Goal: Check status: Check status

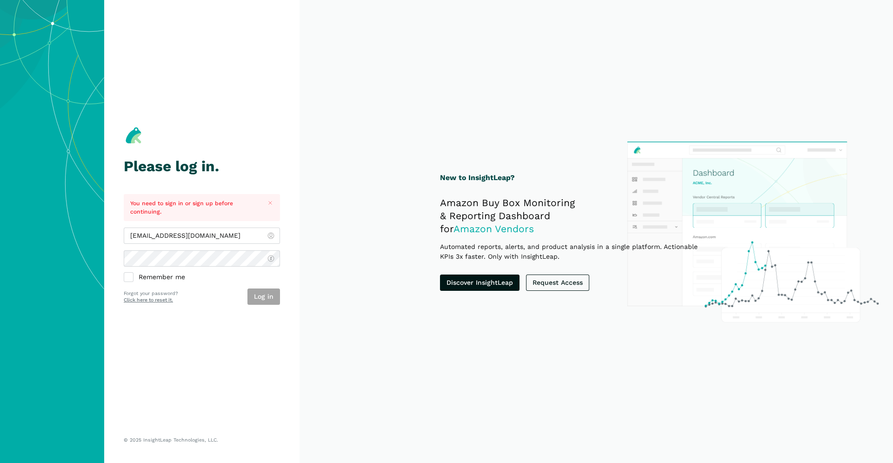
click at [266, 296] on button "Log in" at bounding box center [264, 297] width 33 height 16
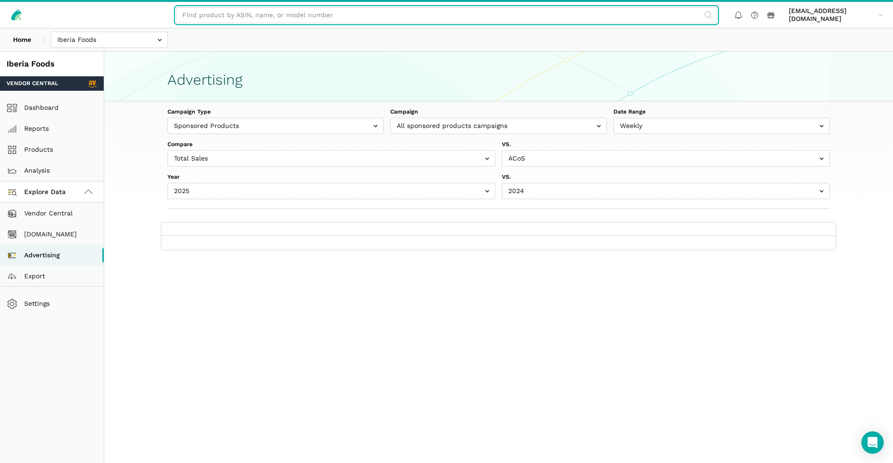
click at [606, 21] on input "text" at bounding box center [447, 15] width 542 height 16
paste input "B00FA3QLJ6"
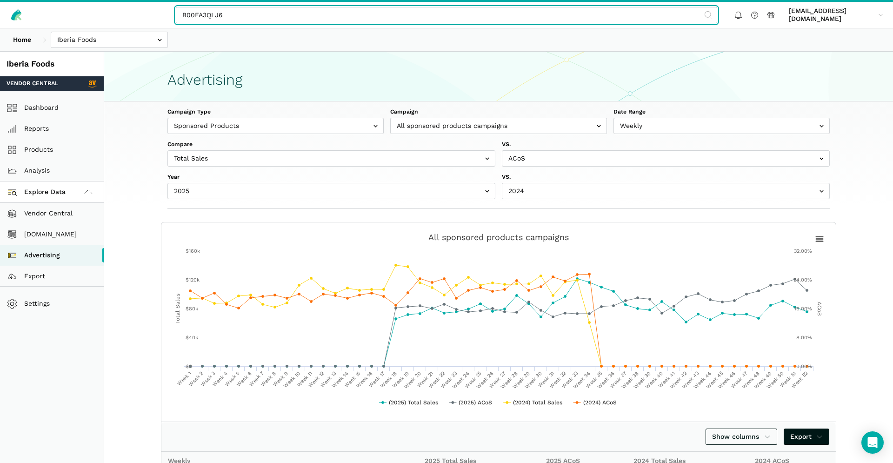
click at [267, 13] on input "B00FA3QLJ6" at bounding box center [447, 15] width 542 height 16
type input "]"
paste input "B00FA3QLJ6"
click at [266, 16] on input "B00FA3QLJ6" at bounding box center [447, 15] width 542 height 16
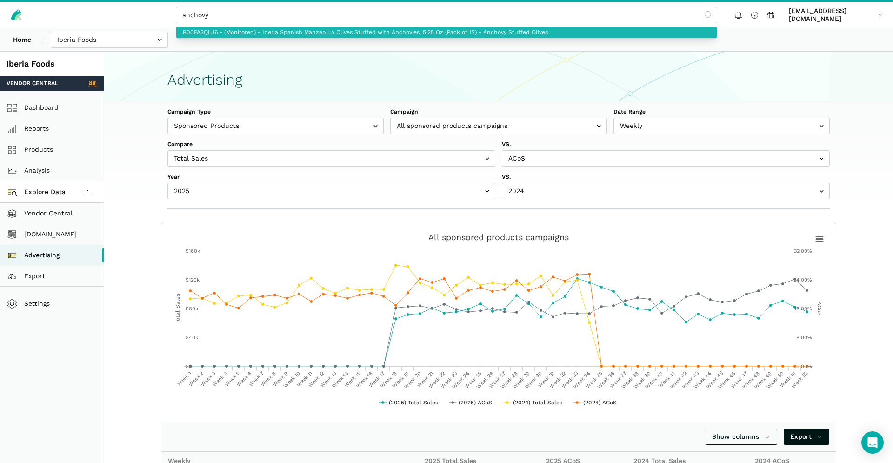
click at [279, 30] on link "B00FA3QLJ6 - (Monitored) - Iberia Spanish Manzanilla Olives Stuffed with Anchov…" at bounding box center [446, 33] width 541 height 12
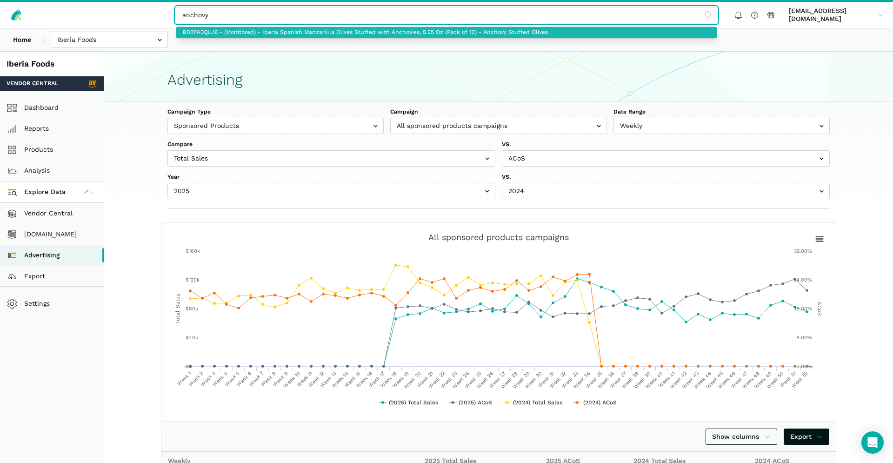
type input "B00FA3QLJ6 - (Monitored) - Iberia Spanish Manzanilla Olives Stuffed with Anchov…"
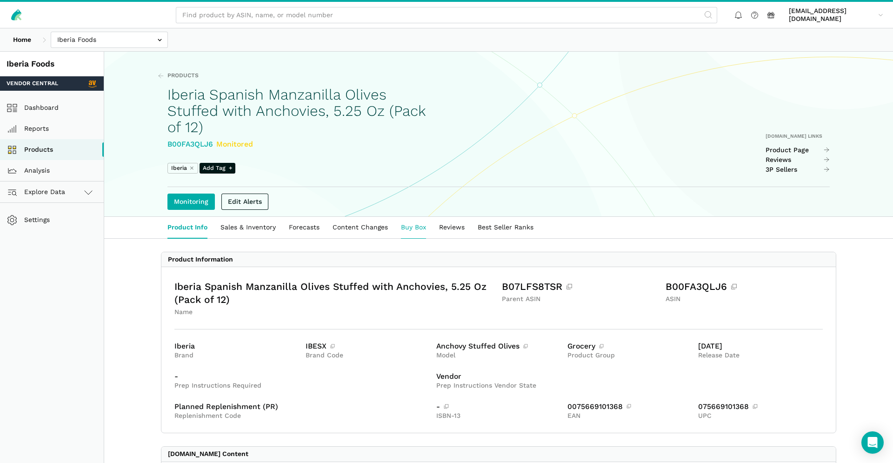
click at [419, 232] on link "Buy Box" at bounding box center [414, 227] width 38 height 21
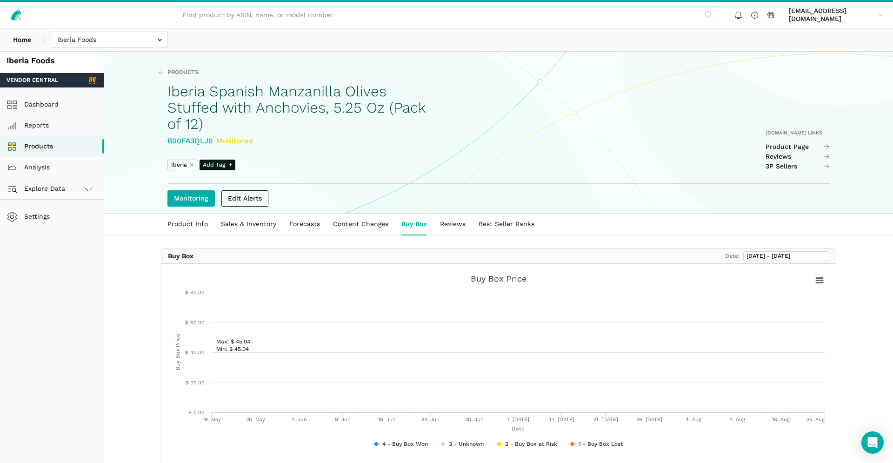
scroll to position [155, 0]
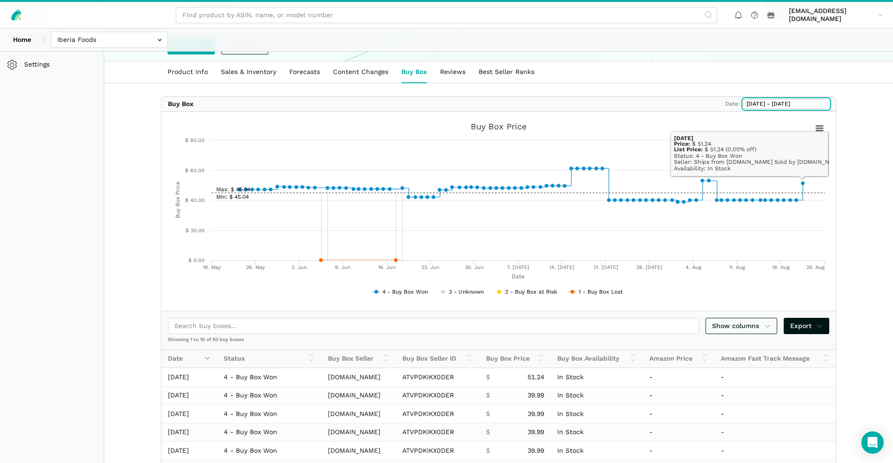
type input "[DATE]"
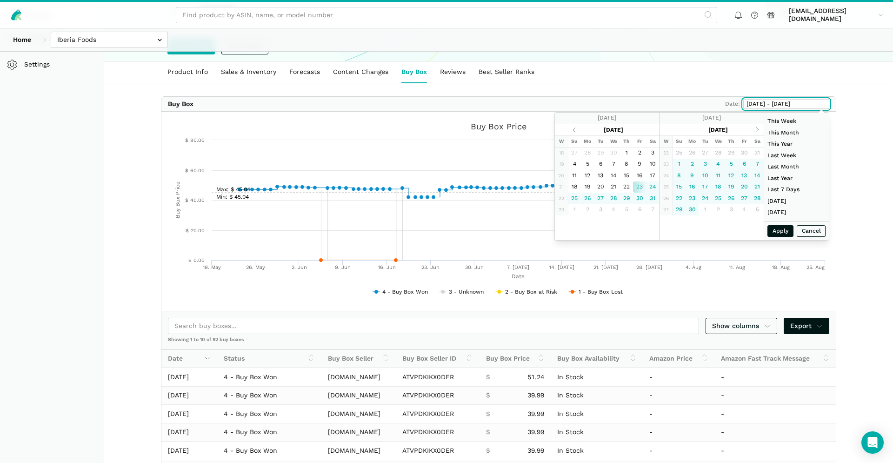
click at [791, 107] on input "[DATE] - [DATE]" at bounding box center [787, 104] width 86 height 10
type input "[DATE]"
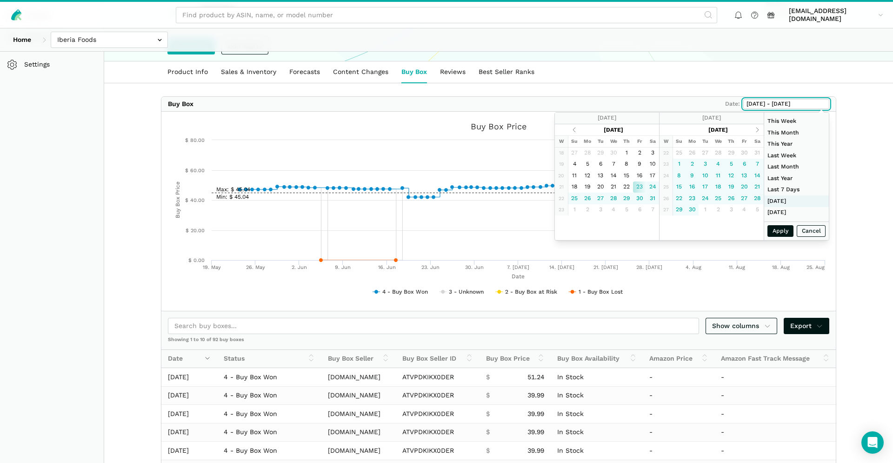
type input "[DATE]"
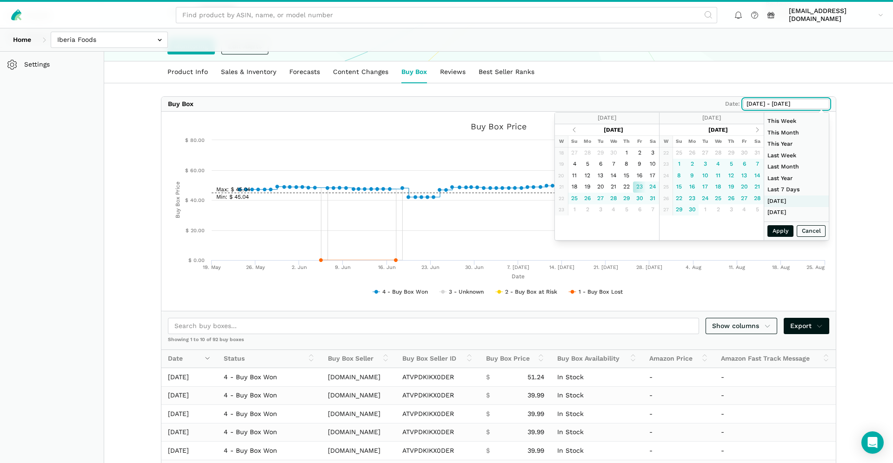
type input "[DATE]"
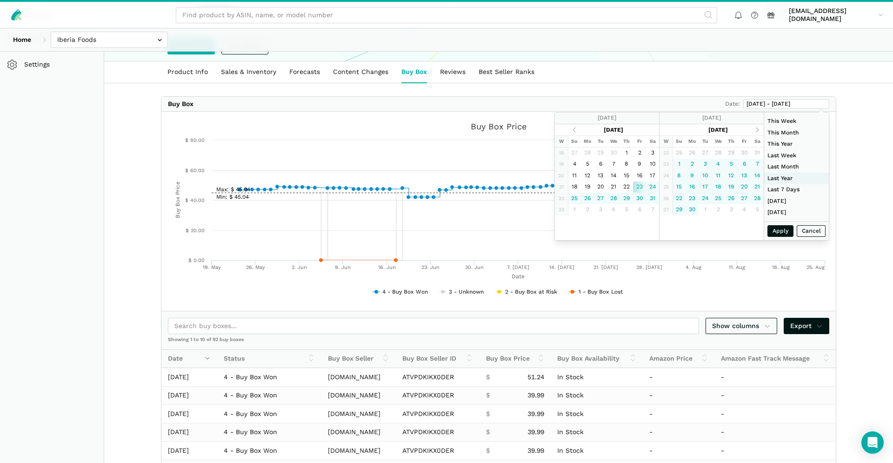
click at [803, 179] on li "Last Year" at bounding box center [797, 179] width 65 height 12
type input "[DATE] - [DATE]"
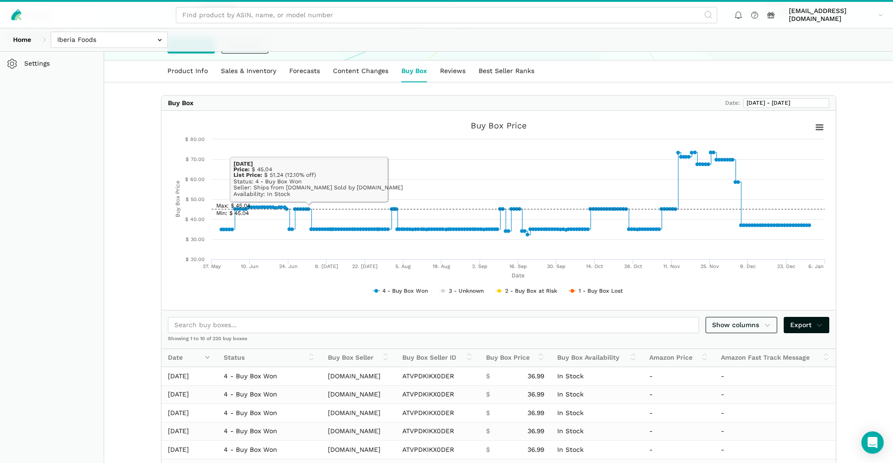
scroll to position [294, 0]
